Goal: Information Seeking & Learning: Learn about a topic

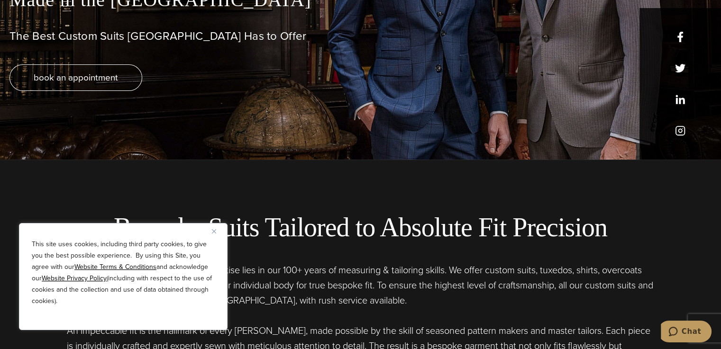
click at [216, 229] on img "Close" at bounding box center [214, 231] width 4 height 4
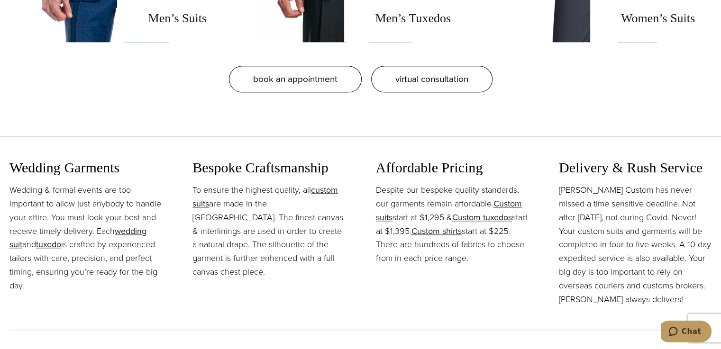
scroll to position [853, 0]
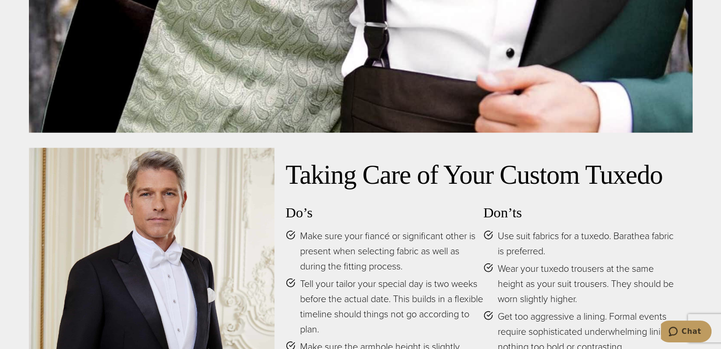
scroll to position [4172, 0]
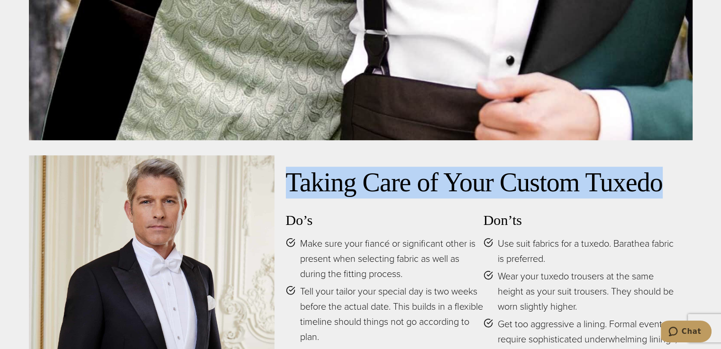
drag, startPoint x: 291, startPoint y: 183, endPoint x: 671, endPoint y: 183, distance: 380.7
click at [671, 183] on h2 "Taking Care of Your Custom Tuxedo" at bounding box center [483, 183] width 395 height 32
click at [479, 197] on h2 "Taking Care of Your Custom Tuxedo" at bounding box center [483, 183] width 395 height 32
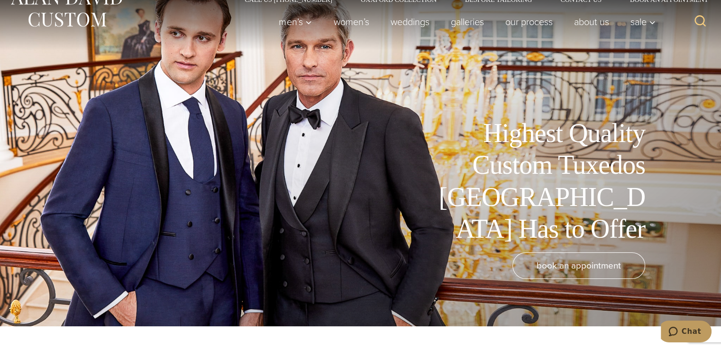
scroll to position [0, 0]
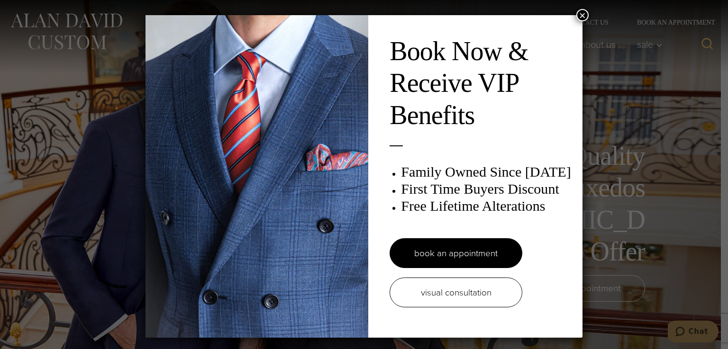
click at [583, 18] on button "×" at bounding box center [582, 15] width 12 height 12
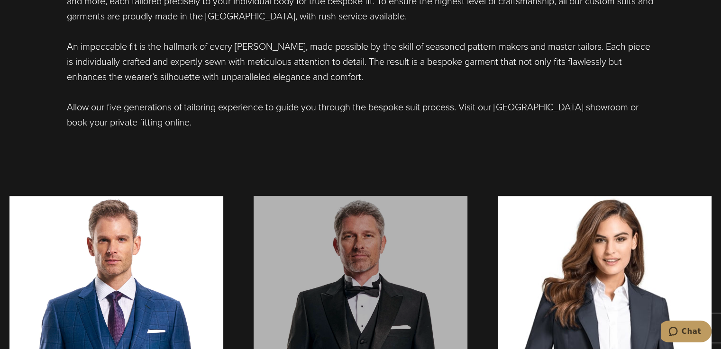
scroll to position [616, 0]
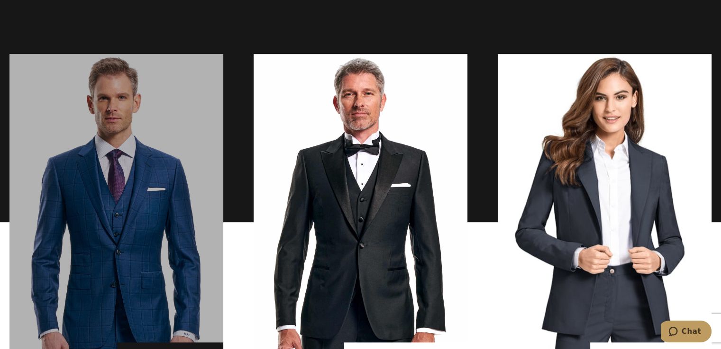
click at [164, 150] on link "men's suits" at bounding box center [116, 222] width 214 height 337
